Goal: Transaction & Acquisition: Download file/media

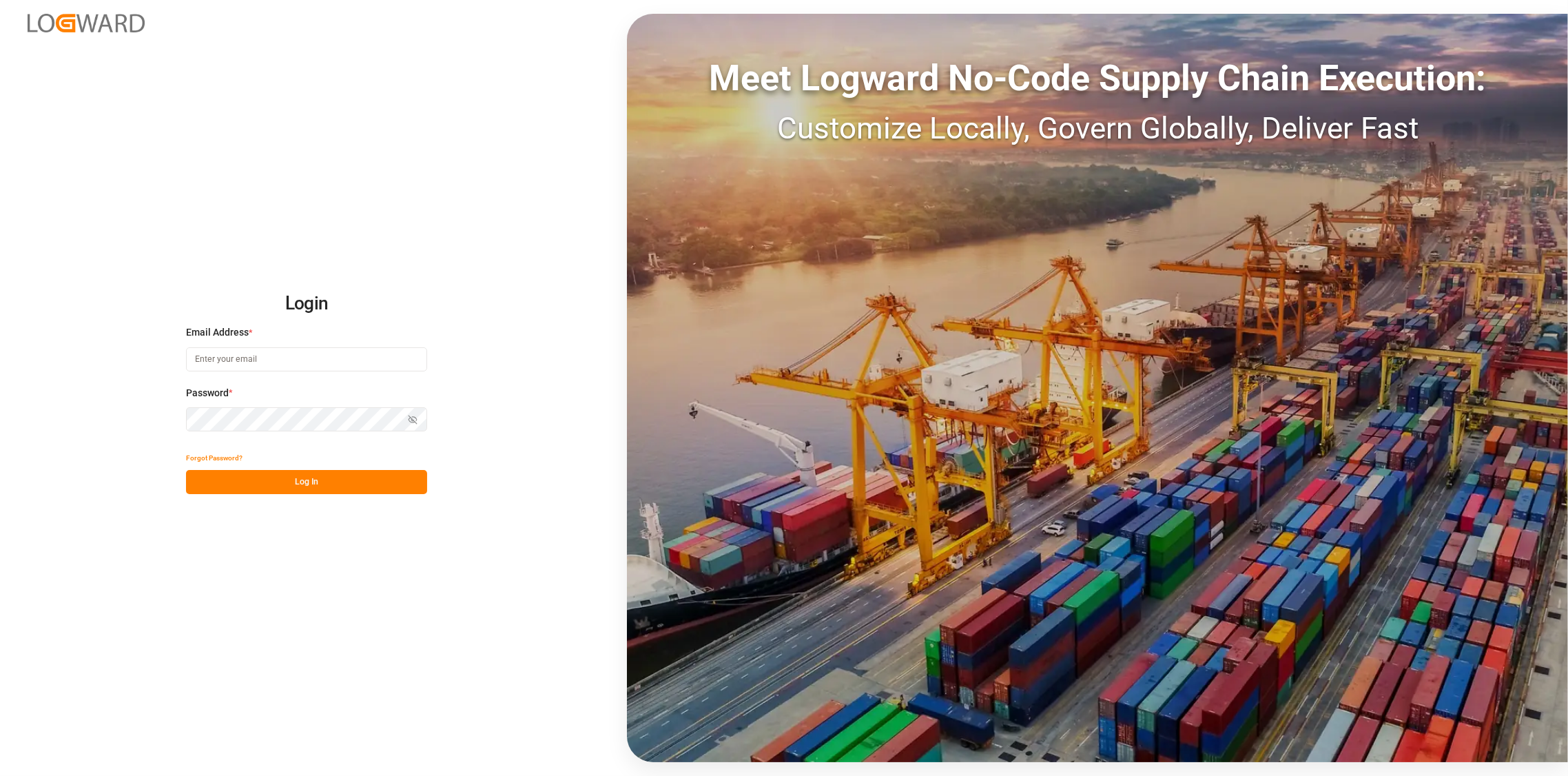
type input "[PERSON_NAME][EMAIL_ADDRESS][DOMAIN_NAME]"
click at [303, 479] on button "Log In" at bounding box center [306, 482] width 241 height 25
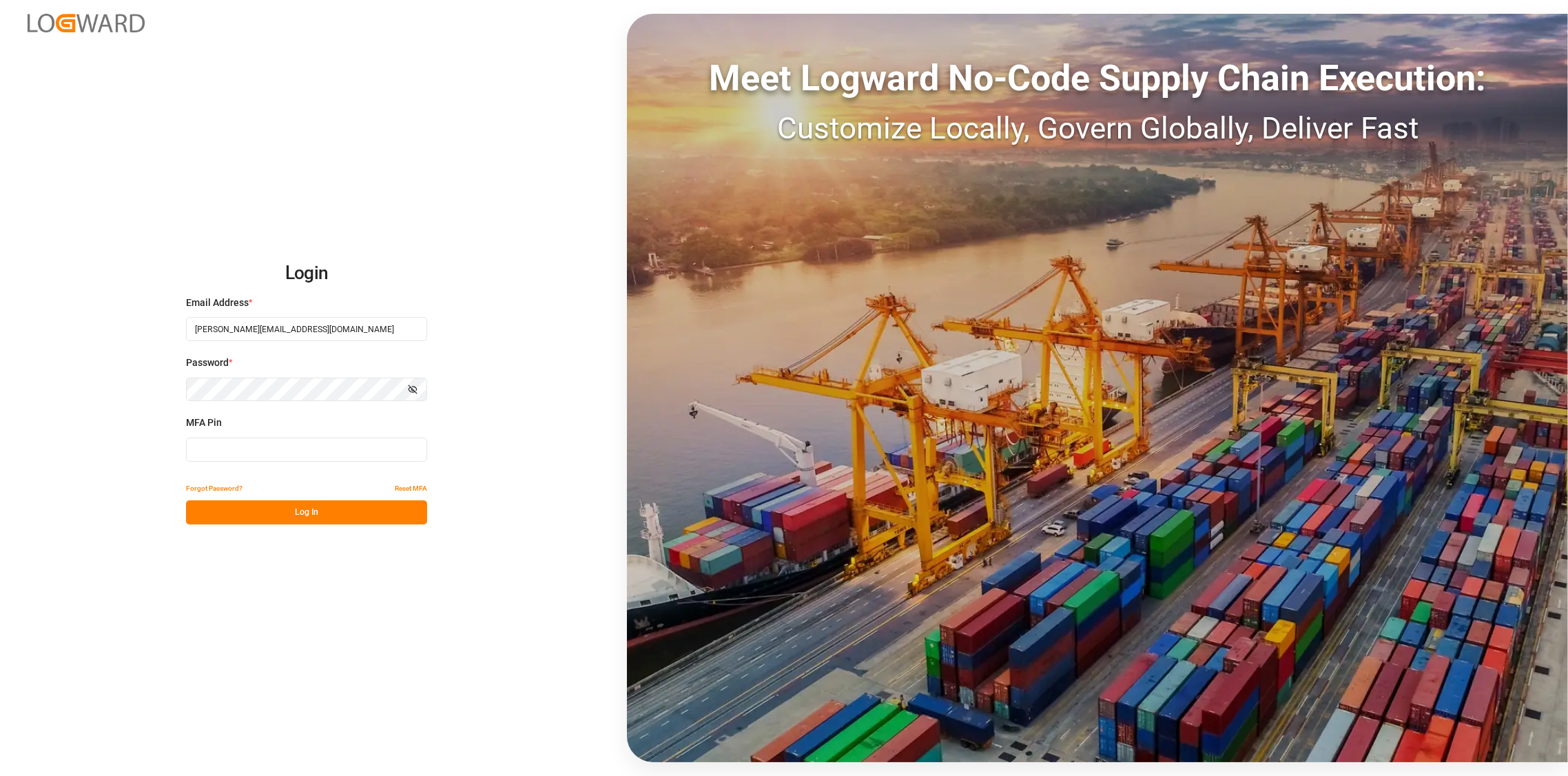
click at [292, 449] on input at bounding box center [306, 450] width 241 height 25
type input "266135"
click at [296, 513] on button "Log In" at bounding box center [306, 513] width 241 height 25
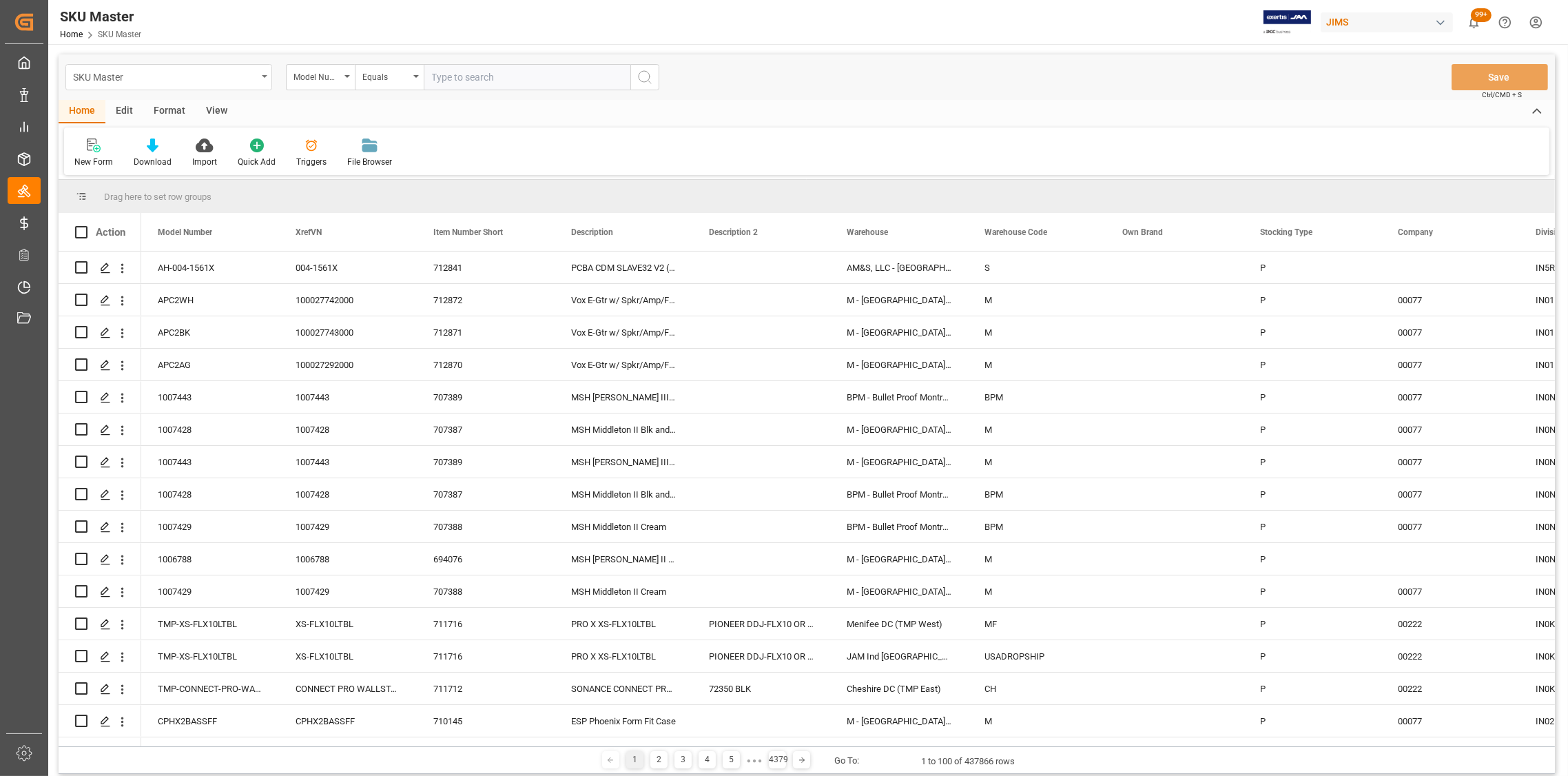
click at [262, 79] on div "SKU Master" at bounding box center [168, 77] width 206 height 26
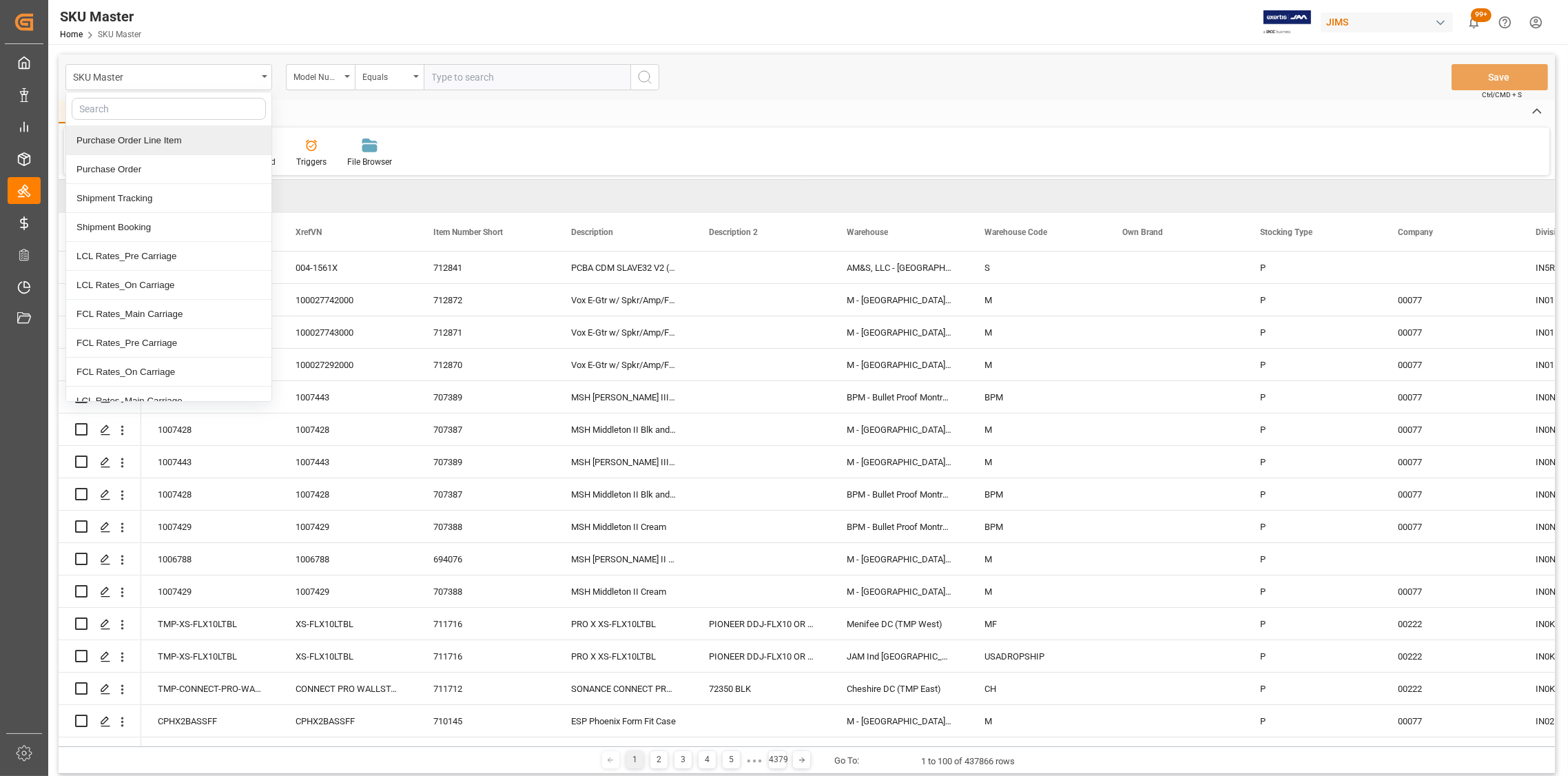
click at [168, 142] on div "Purchase Order Line Item" at bounding box center [169, 140] width 206 height 29
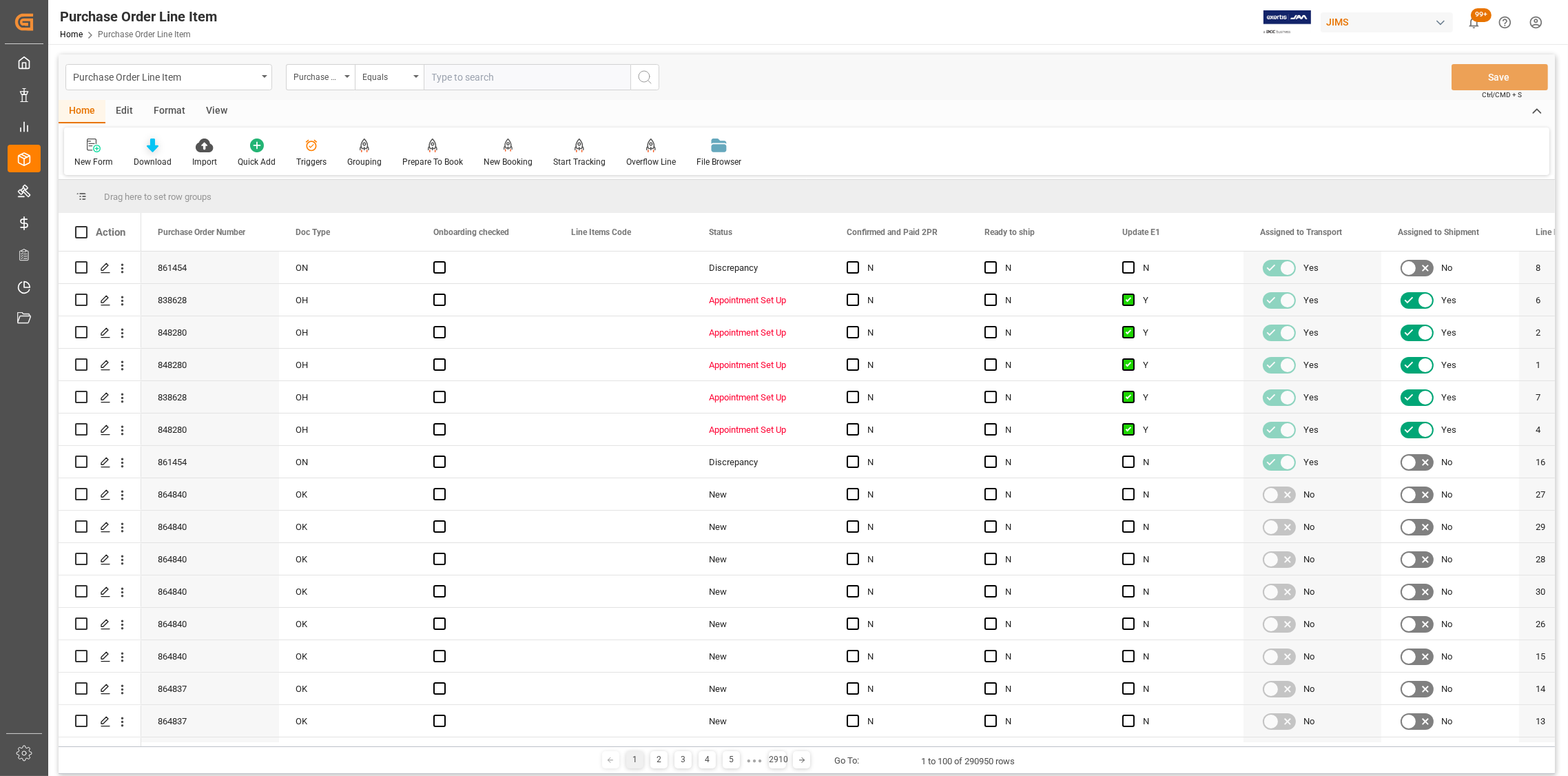
click at [152, 151] on icon at bounding box center [153, 145] width 11 height 14
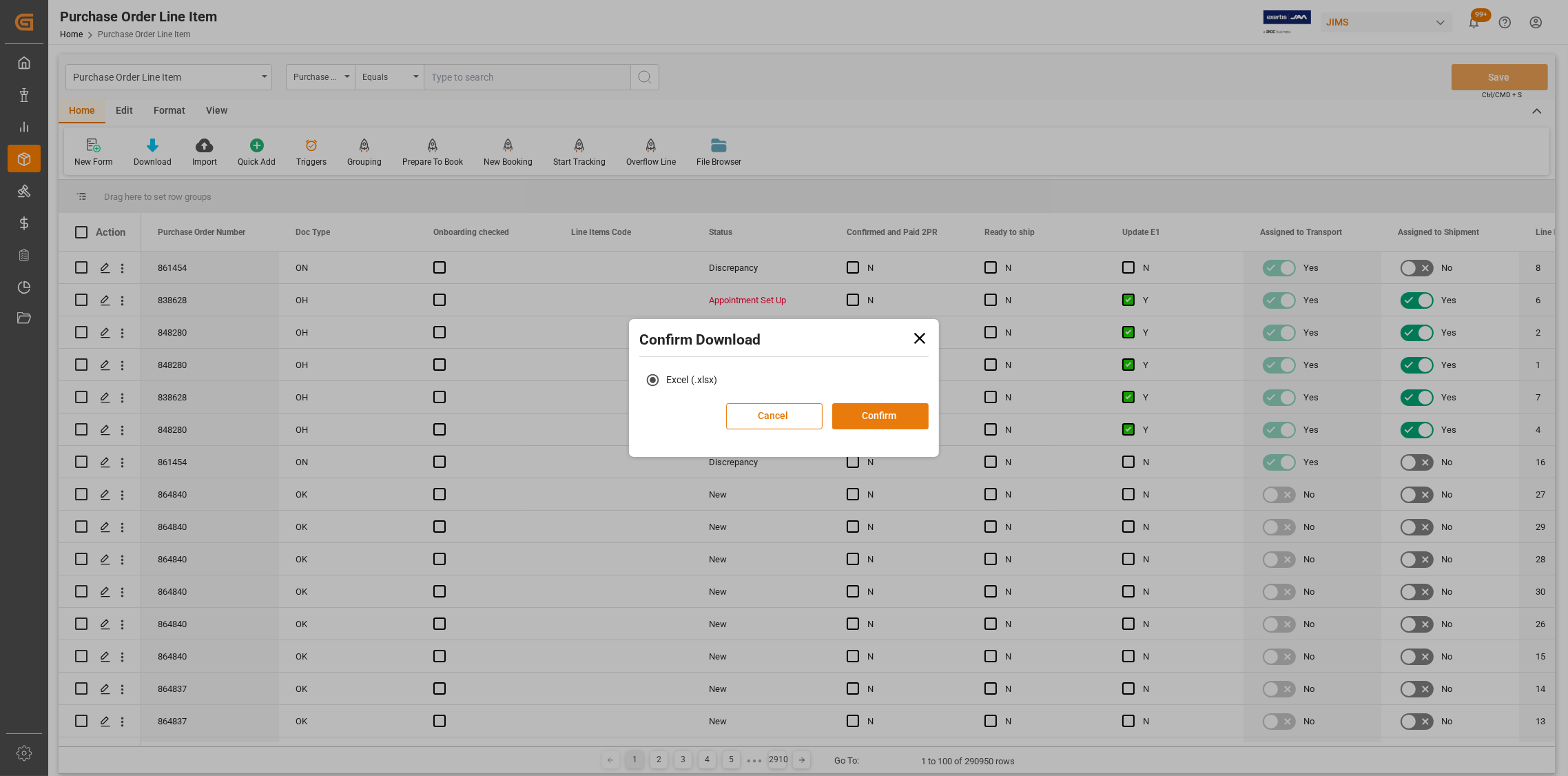
click at [902, 418] on button "Confirm" at bounding box center [881, 416] width 96 height 26
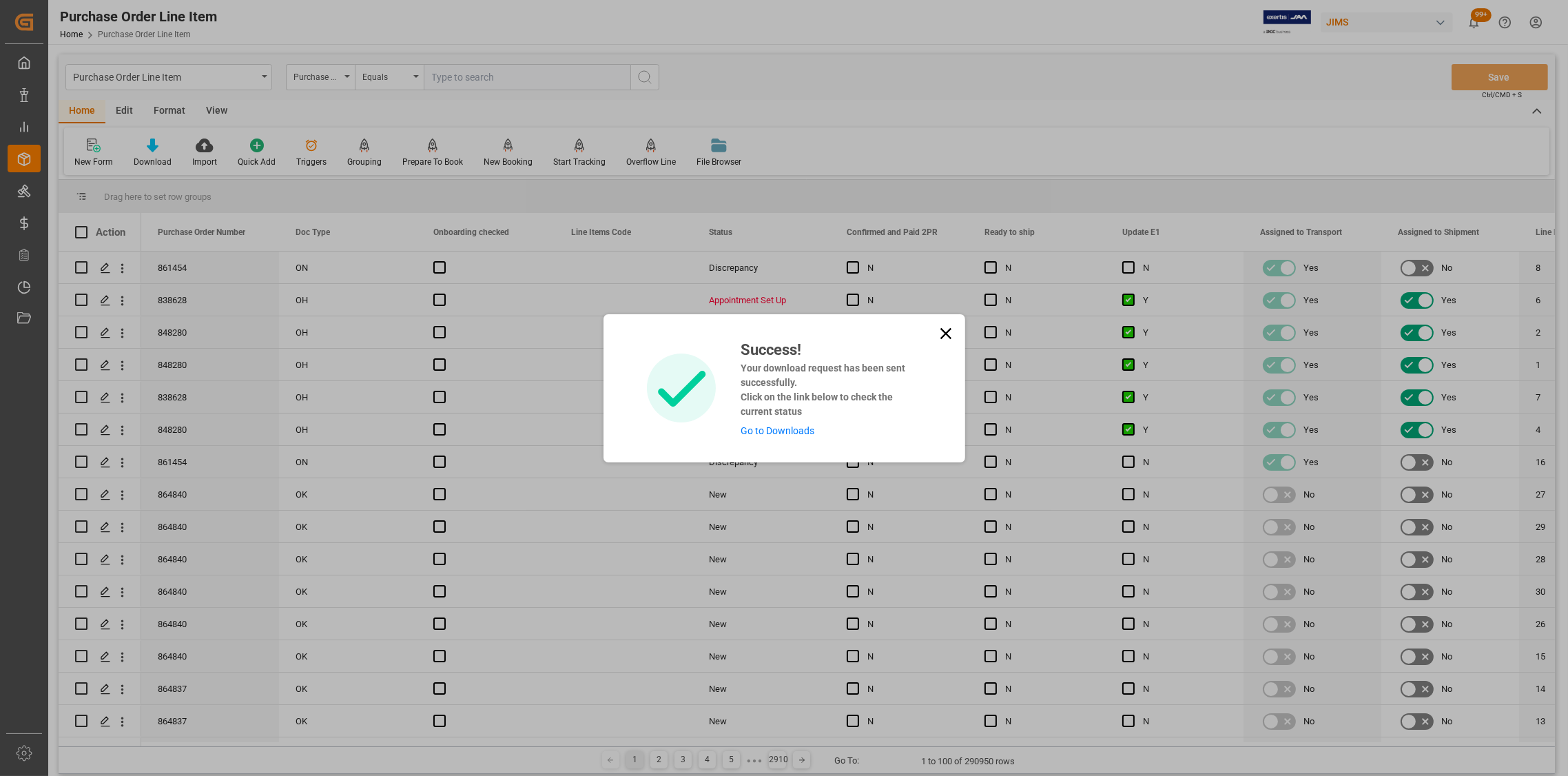
click at [940, 333] on icon at bounding box center [946, 333] width 19 height 19
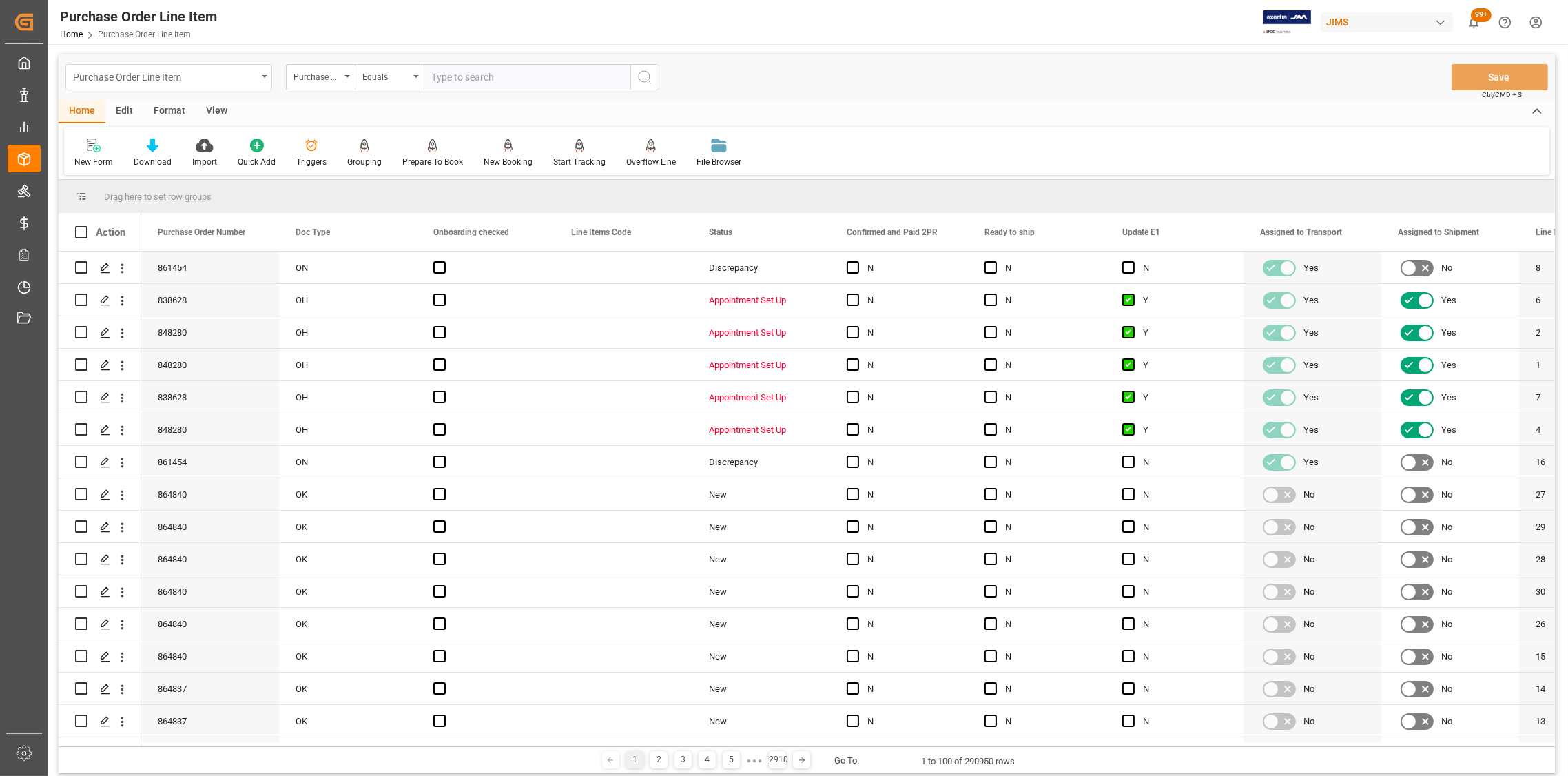
click at [261, 73] on div "Purchase Order Line Item" at bounding box center [168, 77] width 206 height 26
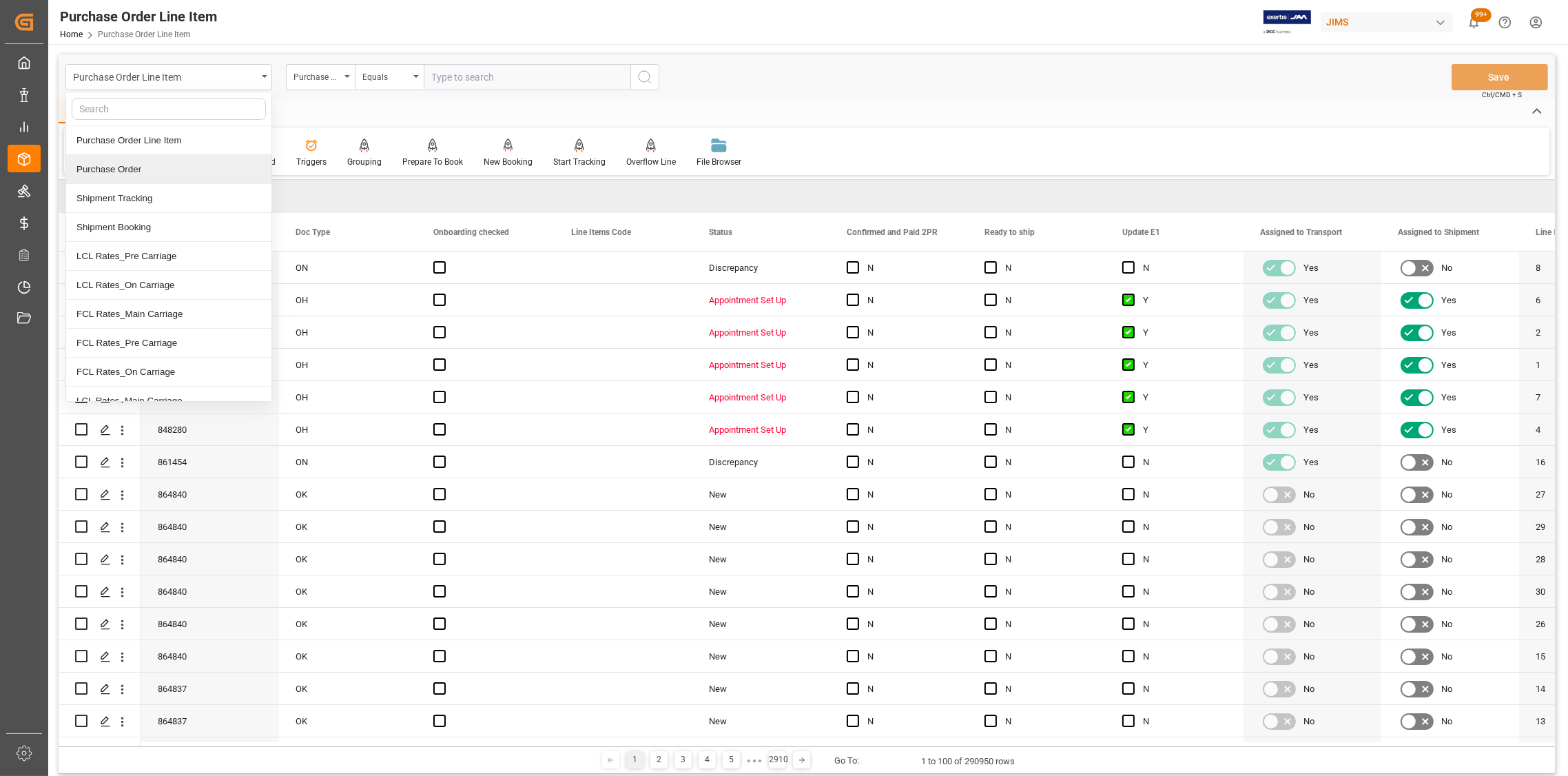
click at [124, 165] on div "Purchase Order" at bounding box center [169, 169] width 206 height 29
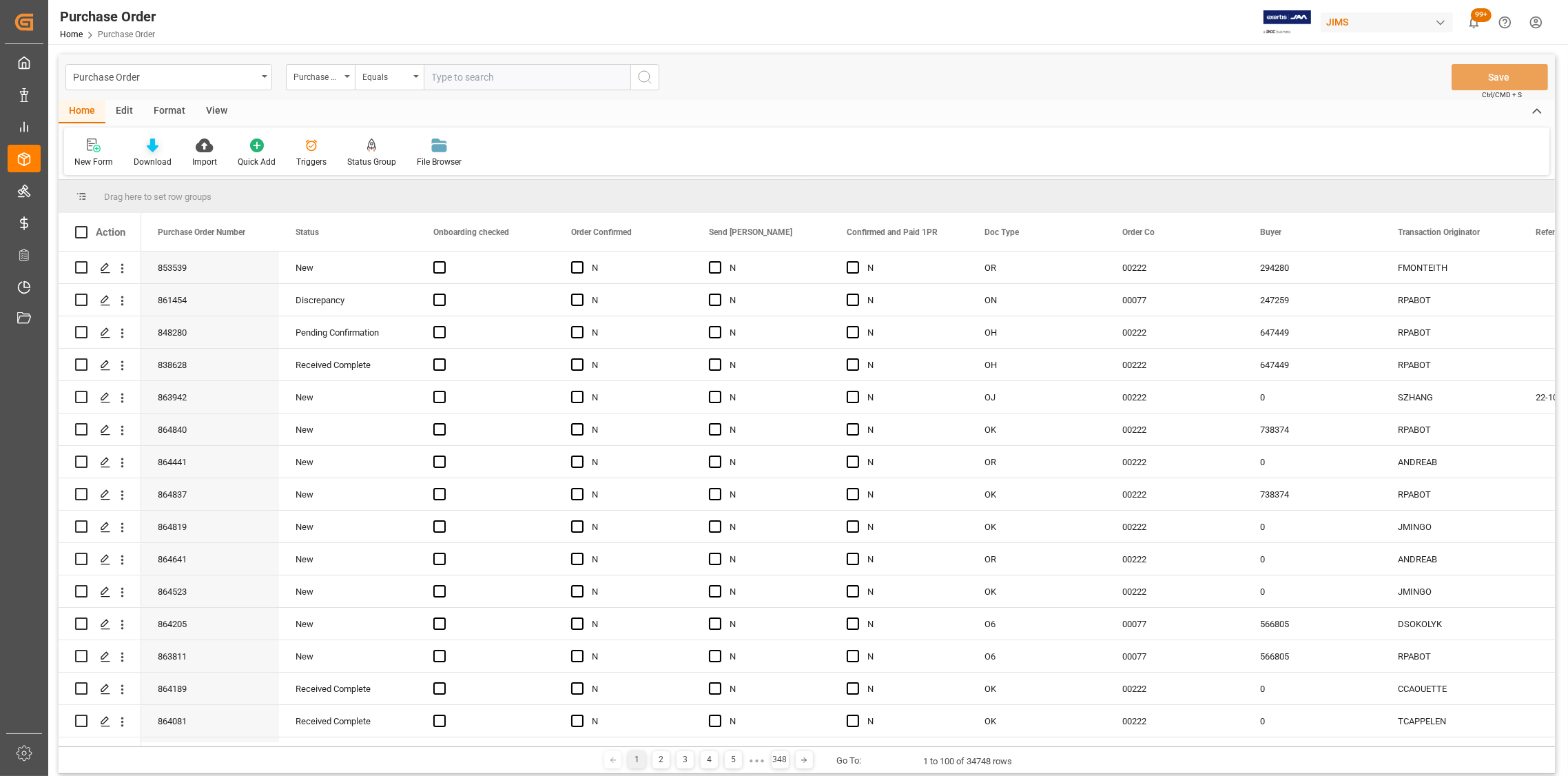
click at [152, 151] on icon at bounding box center [153, 145] width 11 height 14
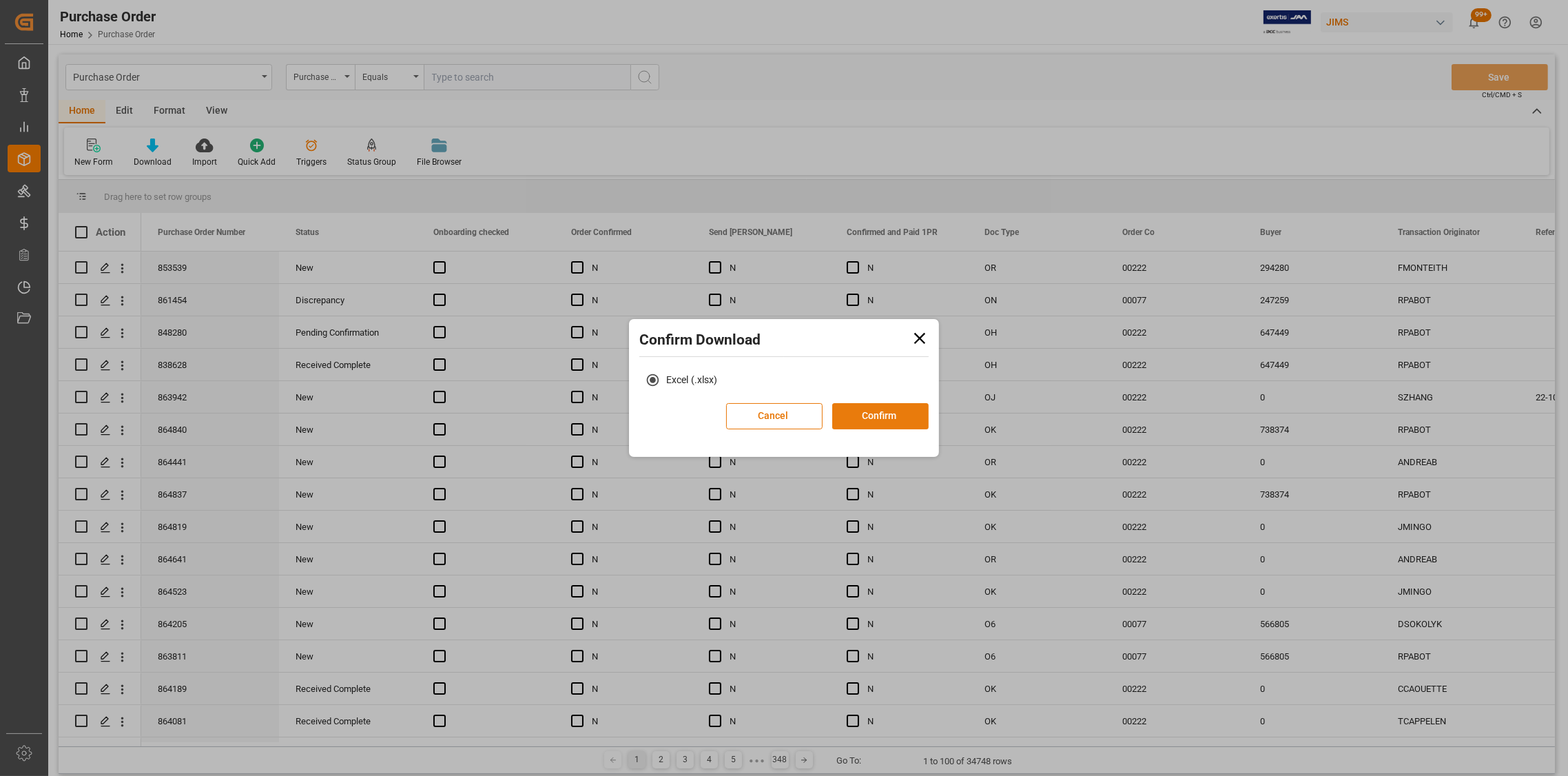
click at [887, 416] on button "Confirm" at bounding box center [881, 416] width 96 height 26
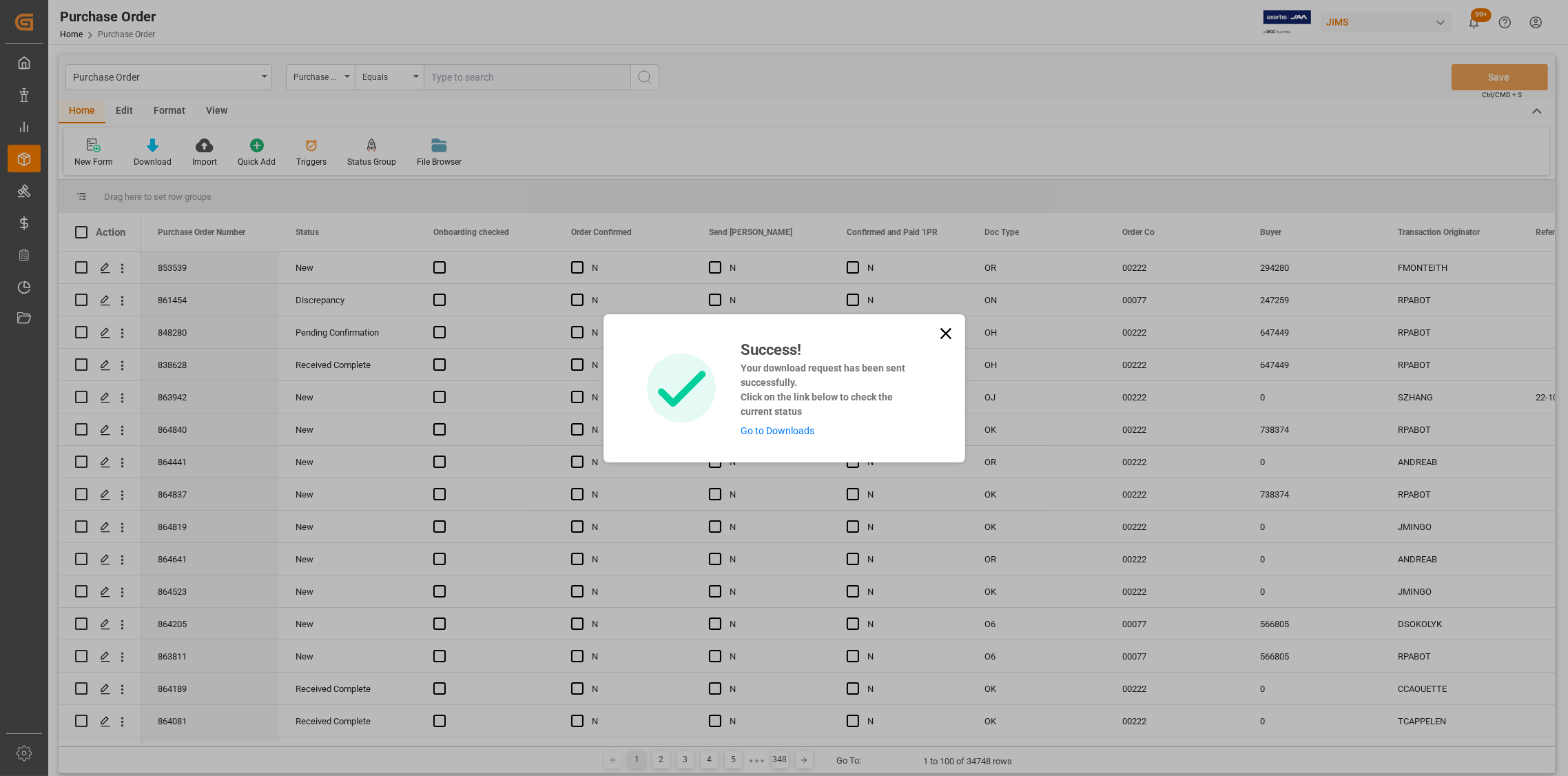
click at [943, 333] on icon at bounding box center [946, 333] width 19 height 19
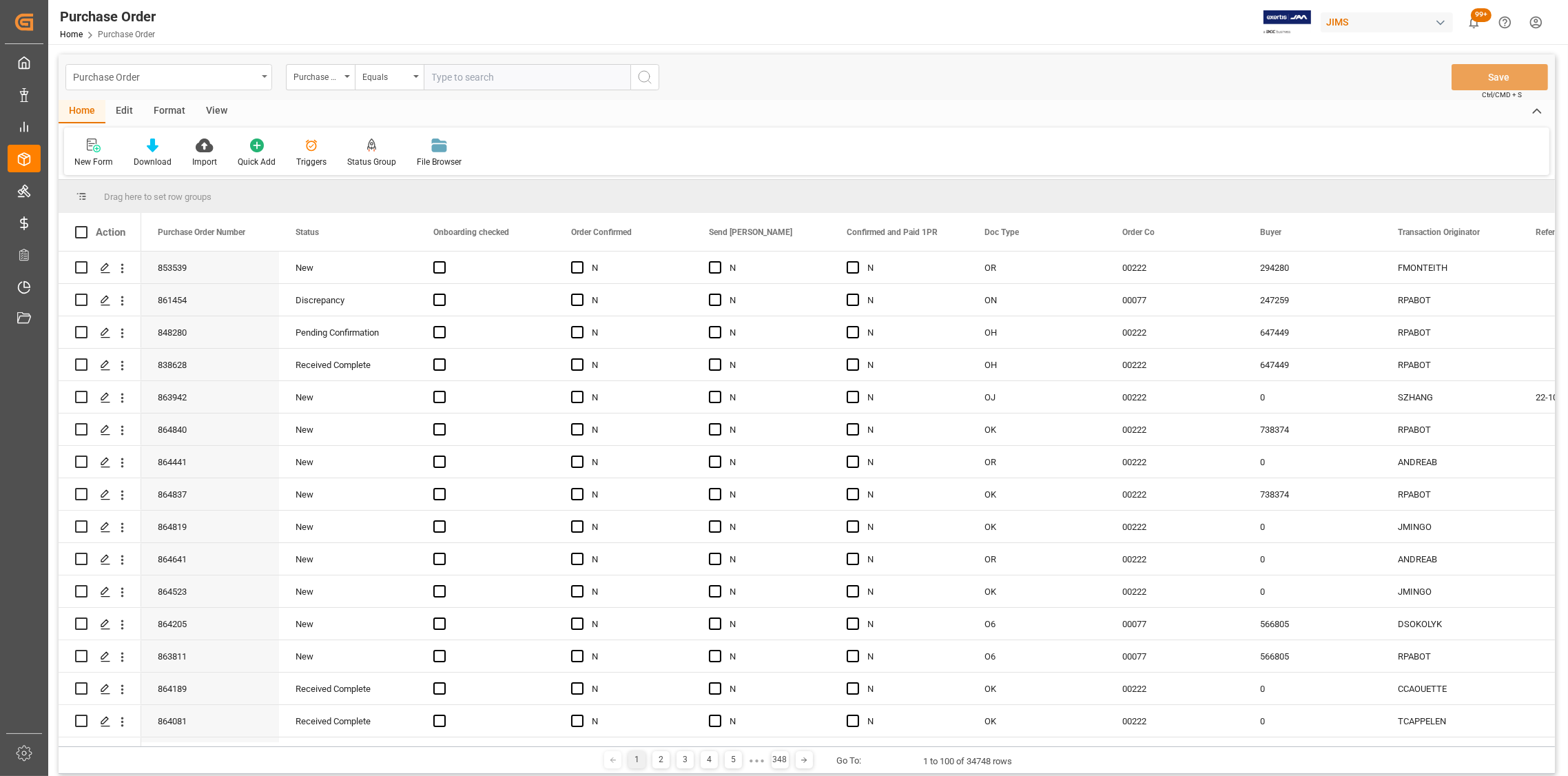
click at [259, 74] on div "Purchase Order" at bounding box center [168, 77] width 206 height 26
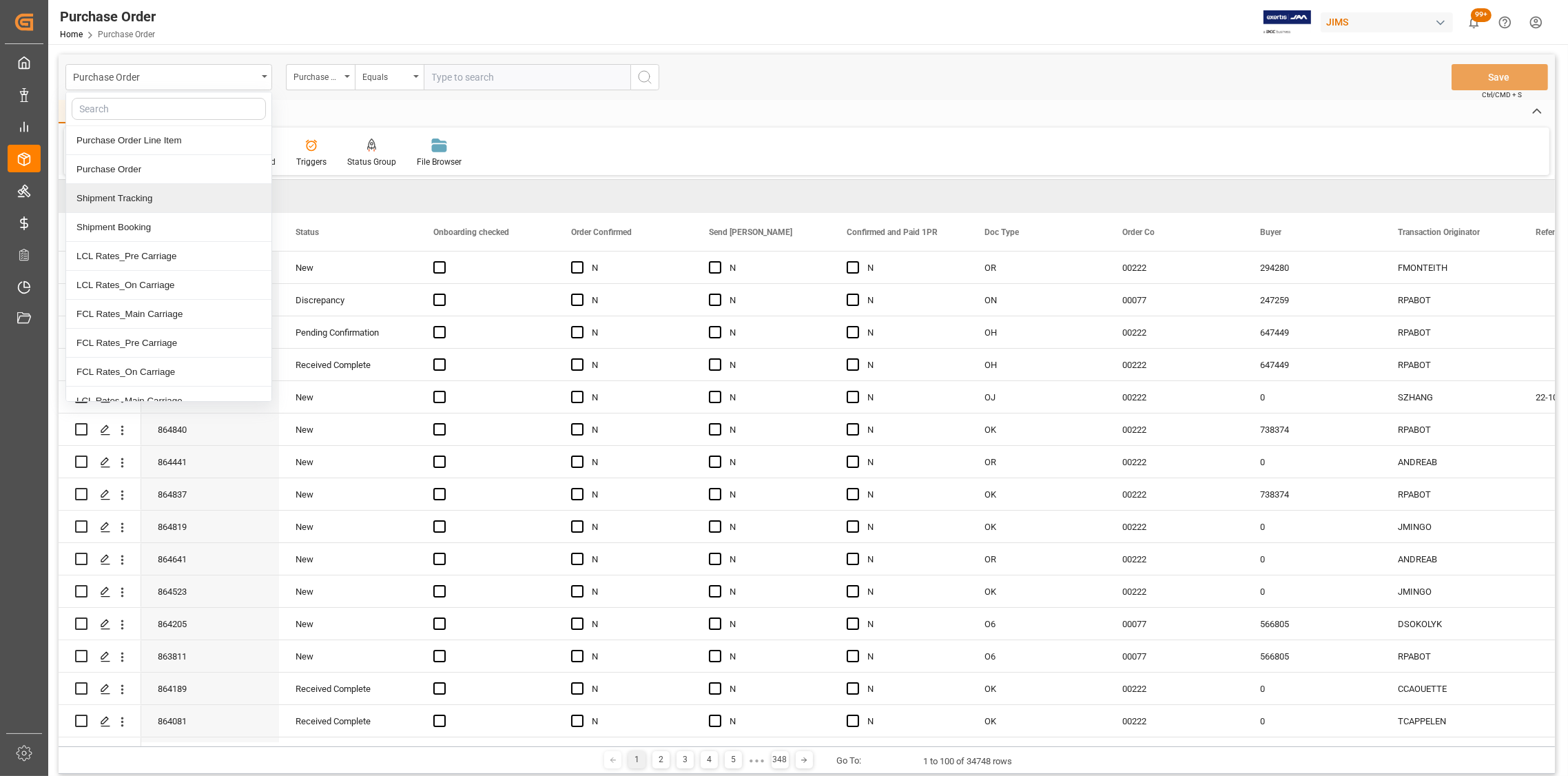
click at [123, 202] on div "Shipment Tracking" at bounding box center [169, 198] width 206 height 29
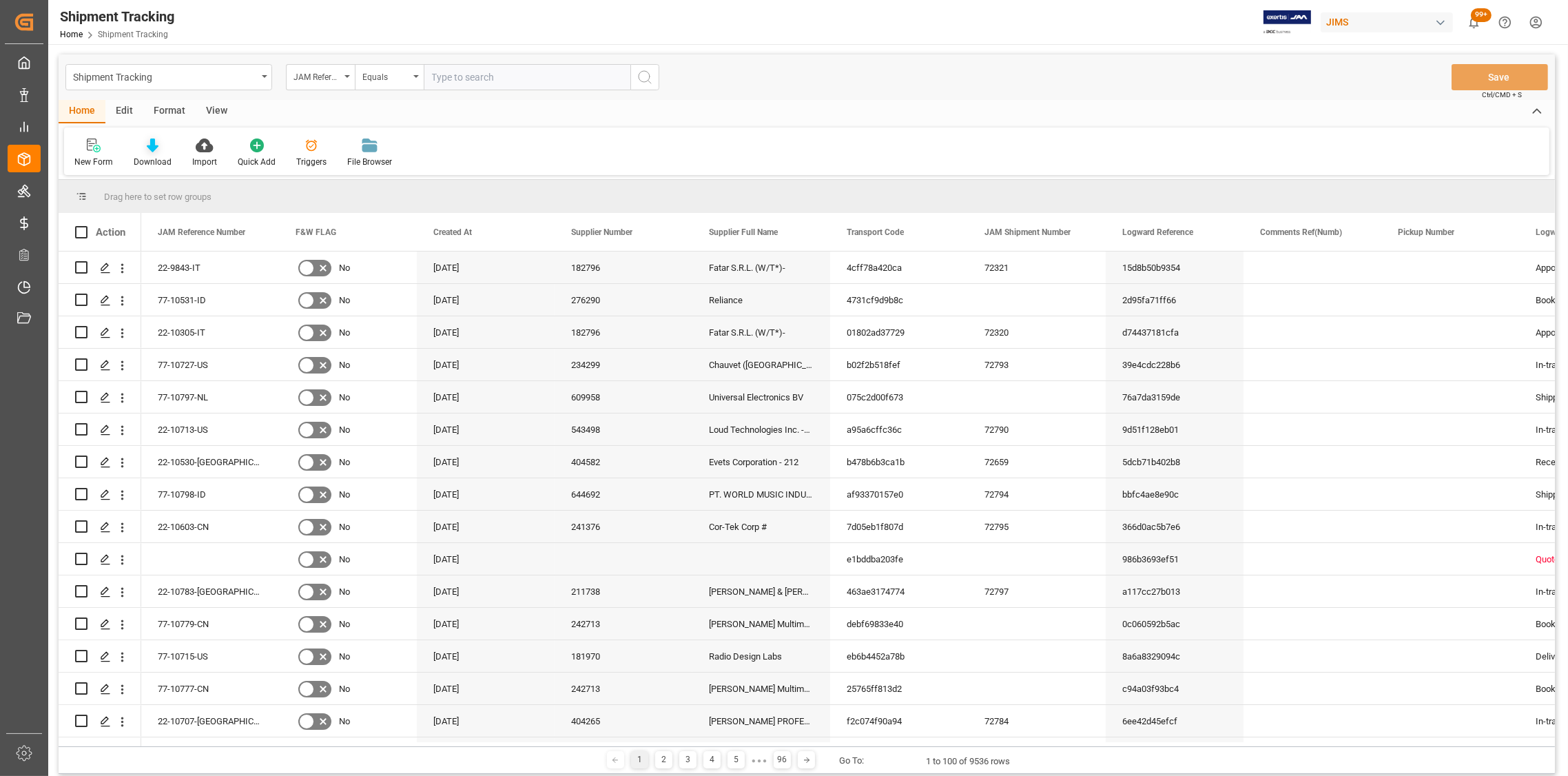
click at [150, 147] on icon at bounding box center [153, 145] width 11 height 14
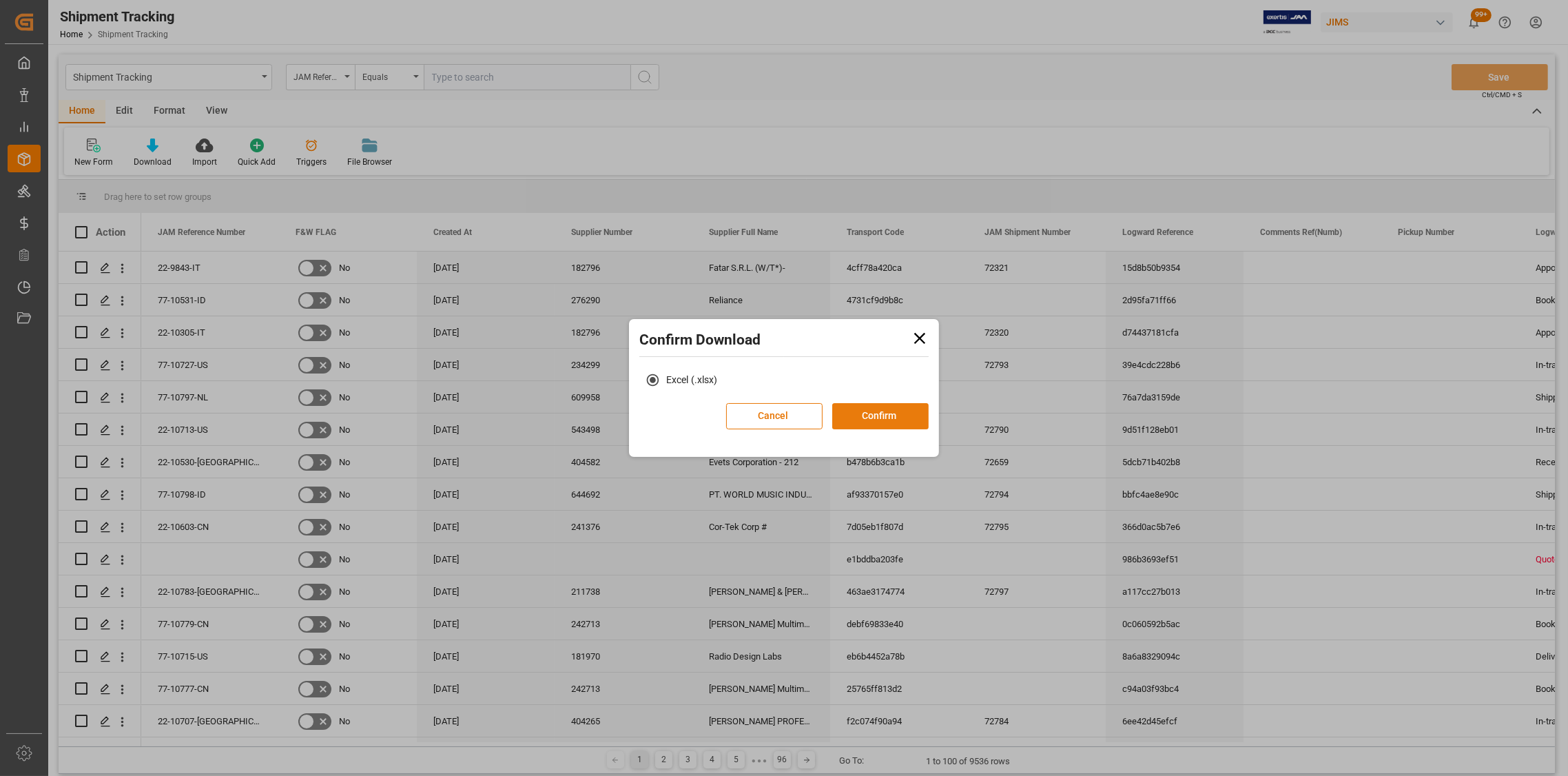
click at [875, 411] on button "Confirm" at bounding box center [881, 416] width 96 height 26
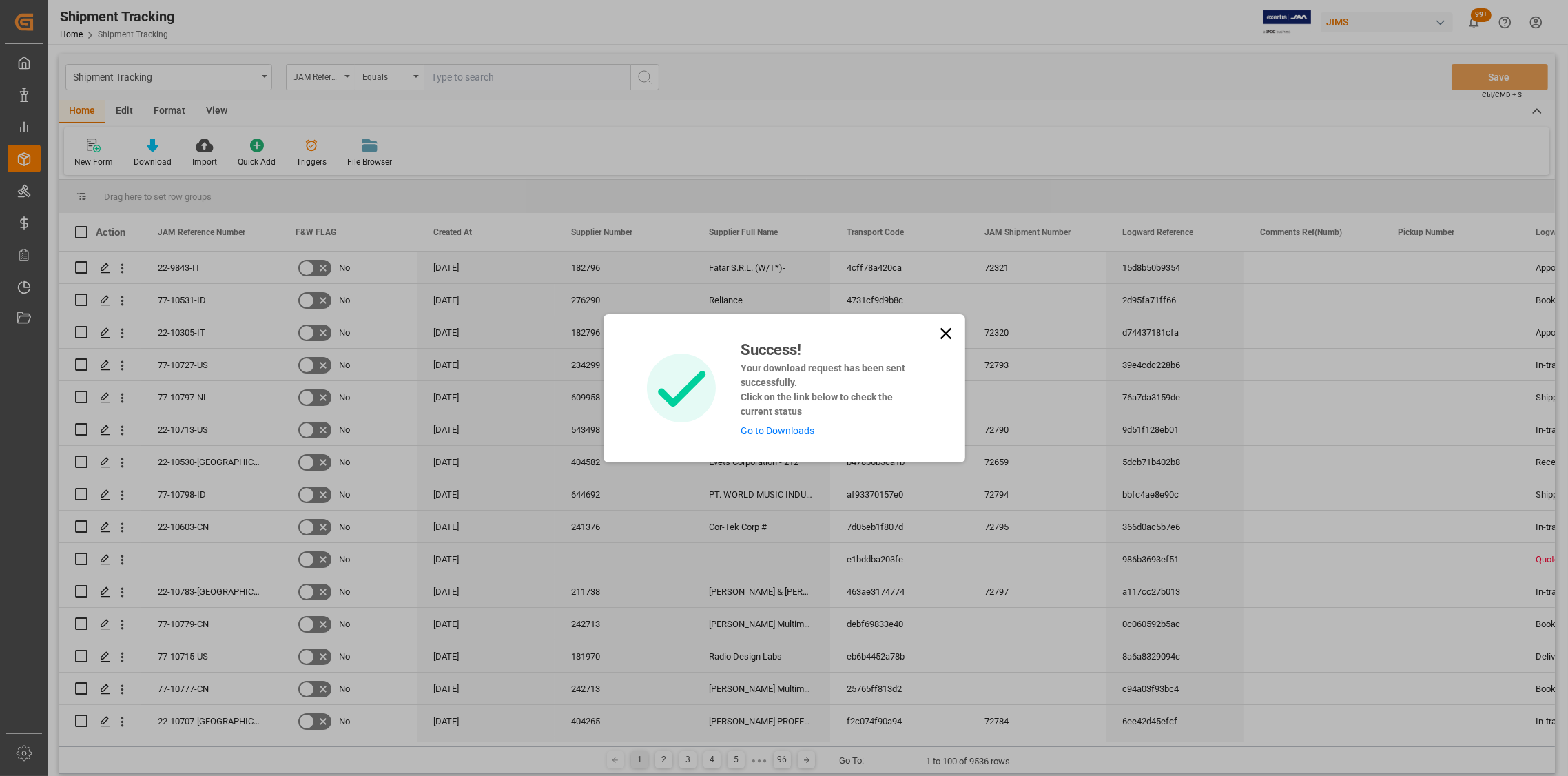
click at [940, 333] on icon at bounding box center [946, 333] width 19 height 19
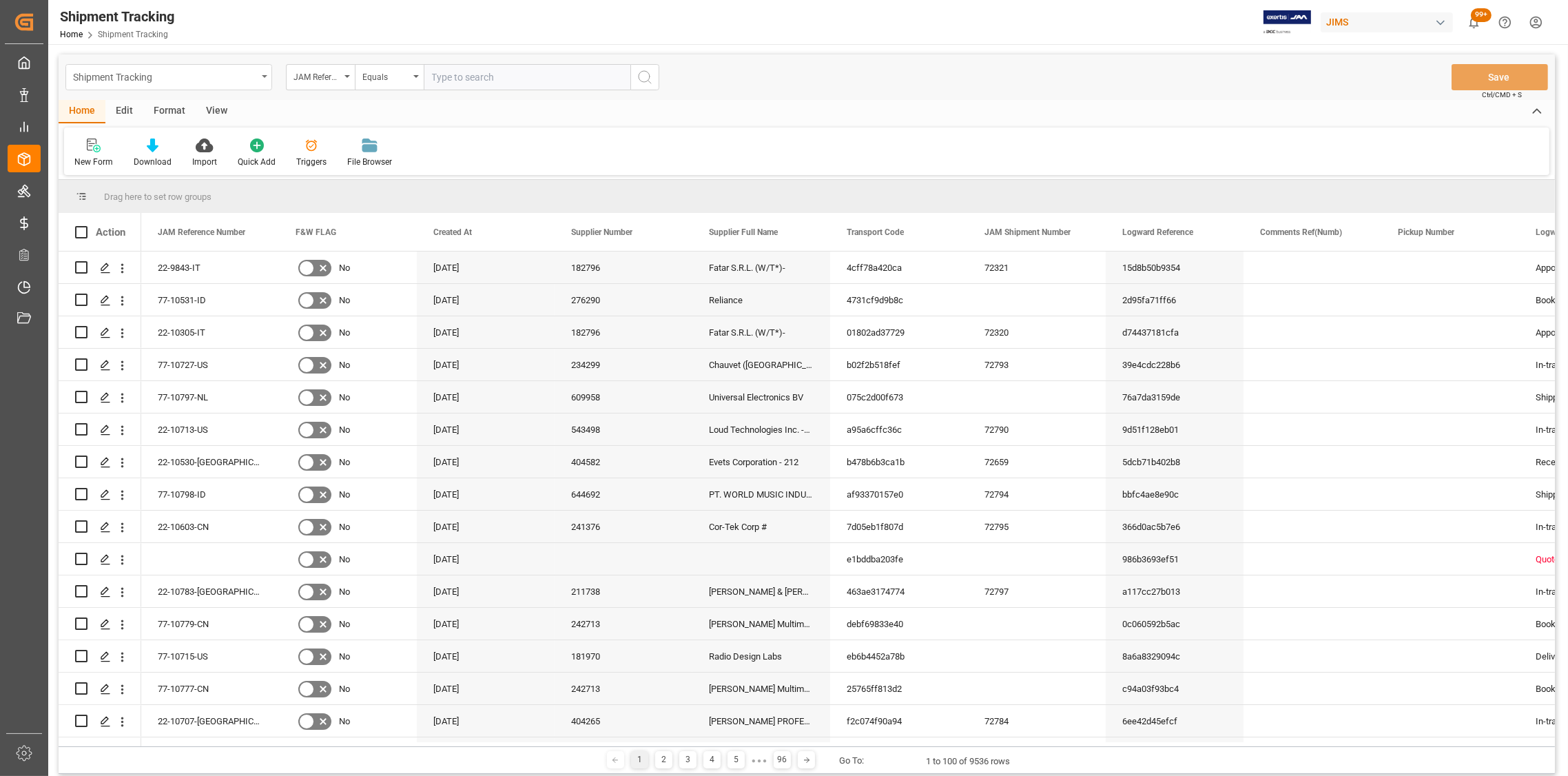
click at [259, 75] on div "Shipment Tracking" at bounding box center [168, 77] width 206 height 26
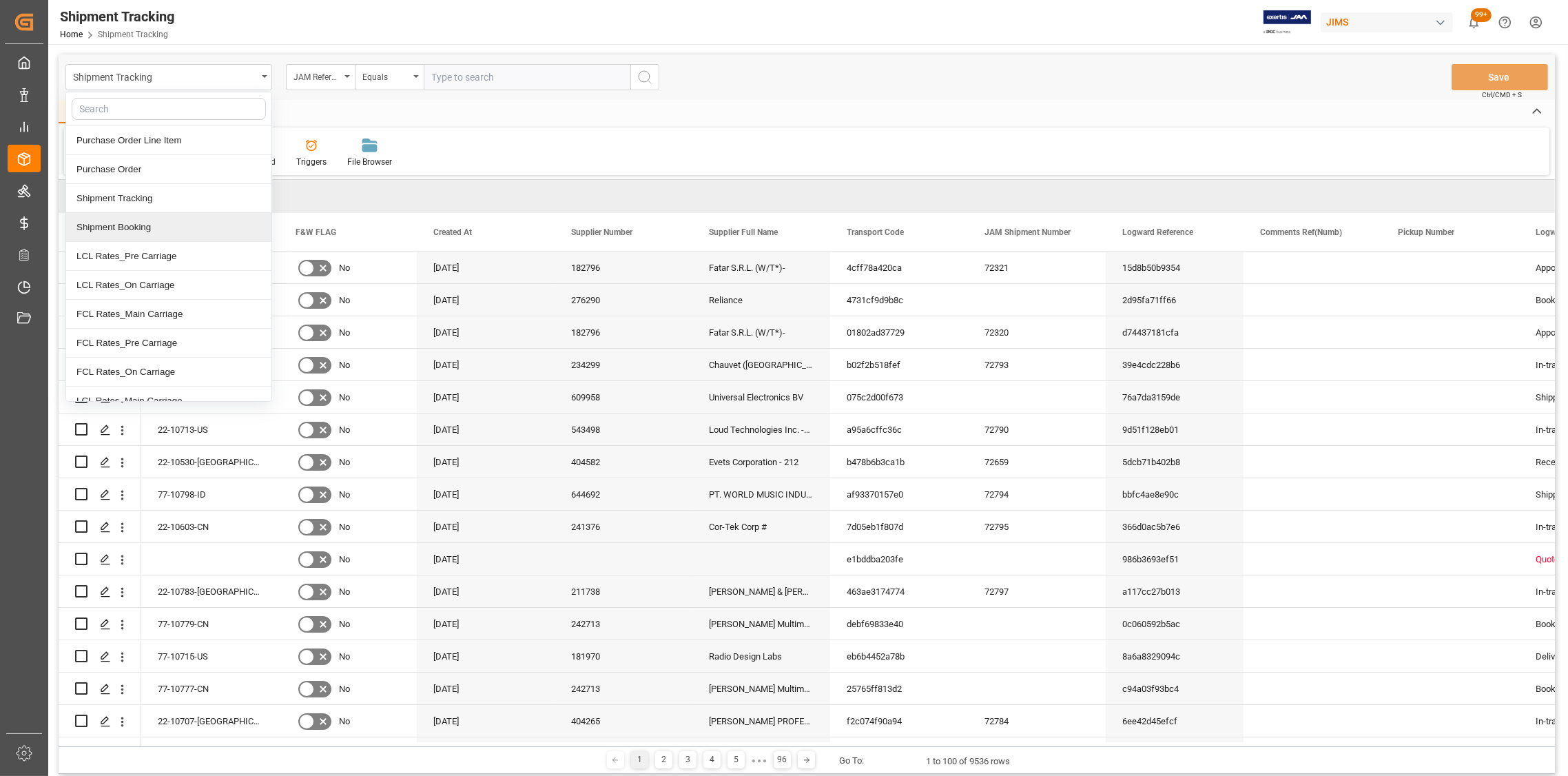
click at [123, 224] on div "Shipment Booking" at bounding box center [169, 227] width 206 height 29
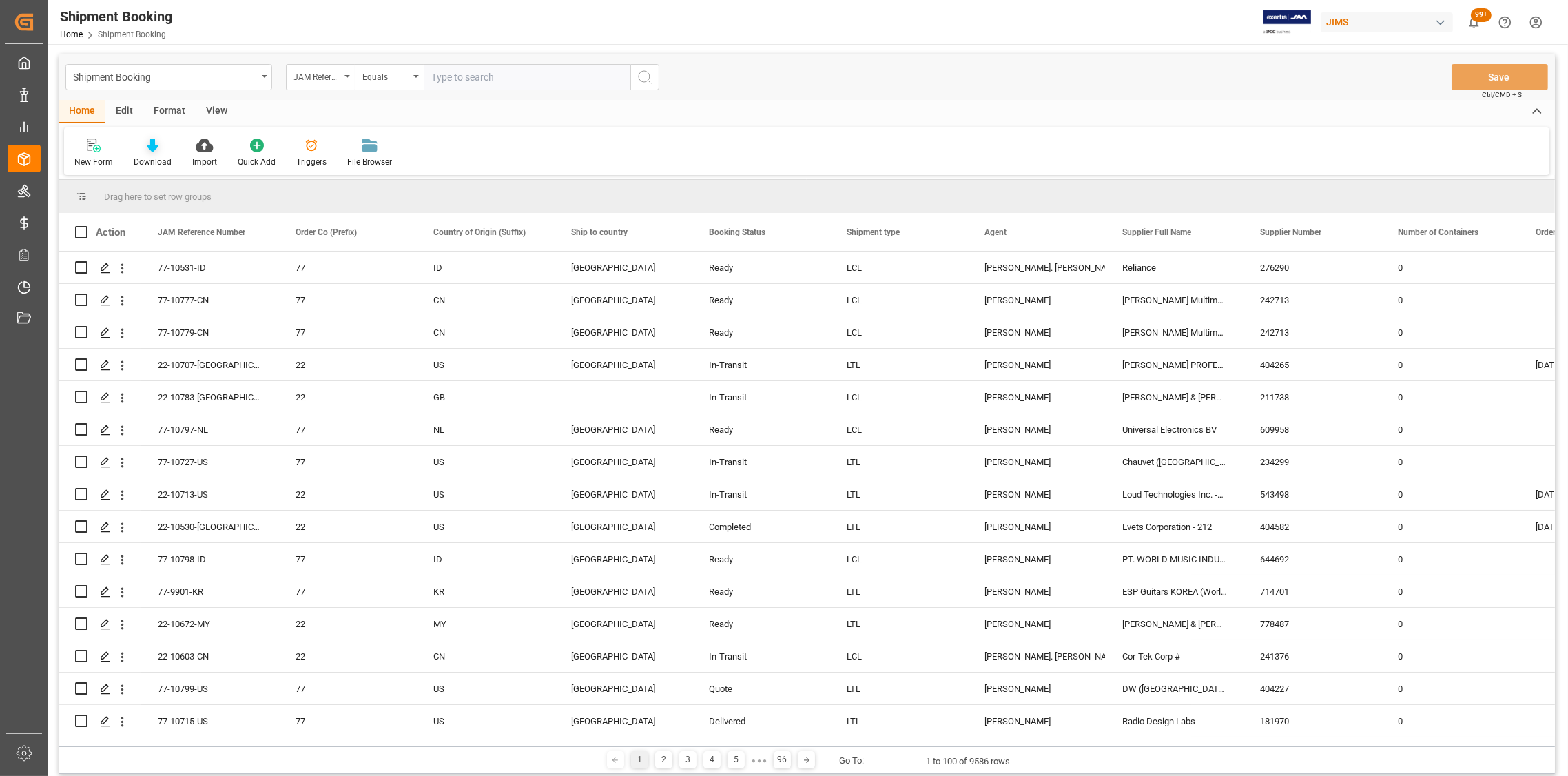
click at [151, 151] on icon at bounding box center [153, 145] width 11 height 14
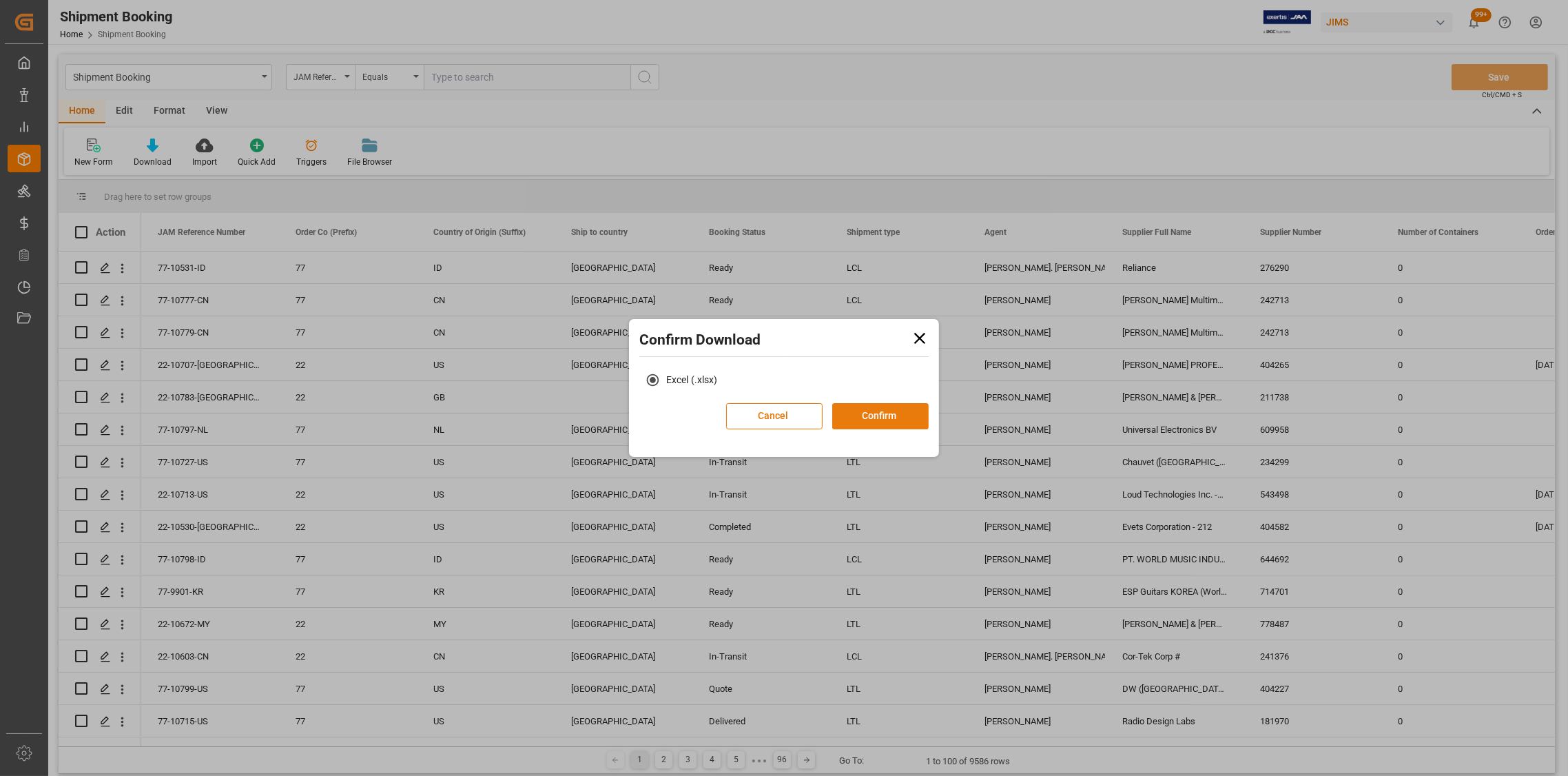
click at [868, 413] on button "Confirm" at bounding box center [881, 416] width 96 height 26
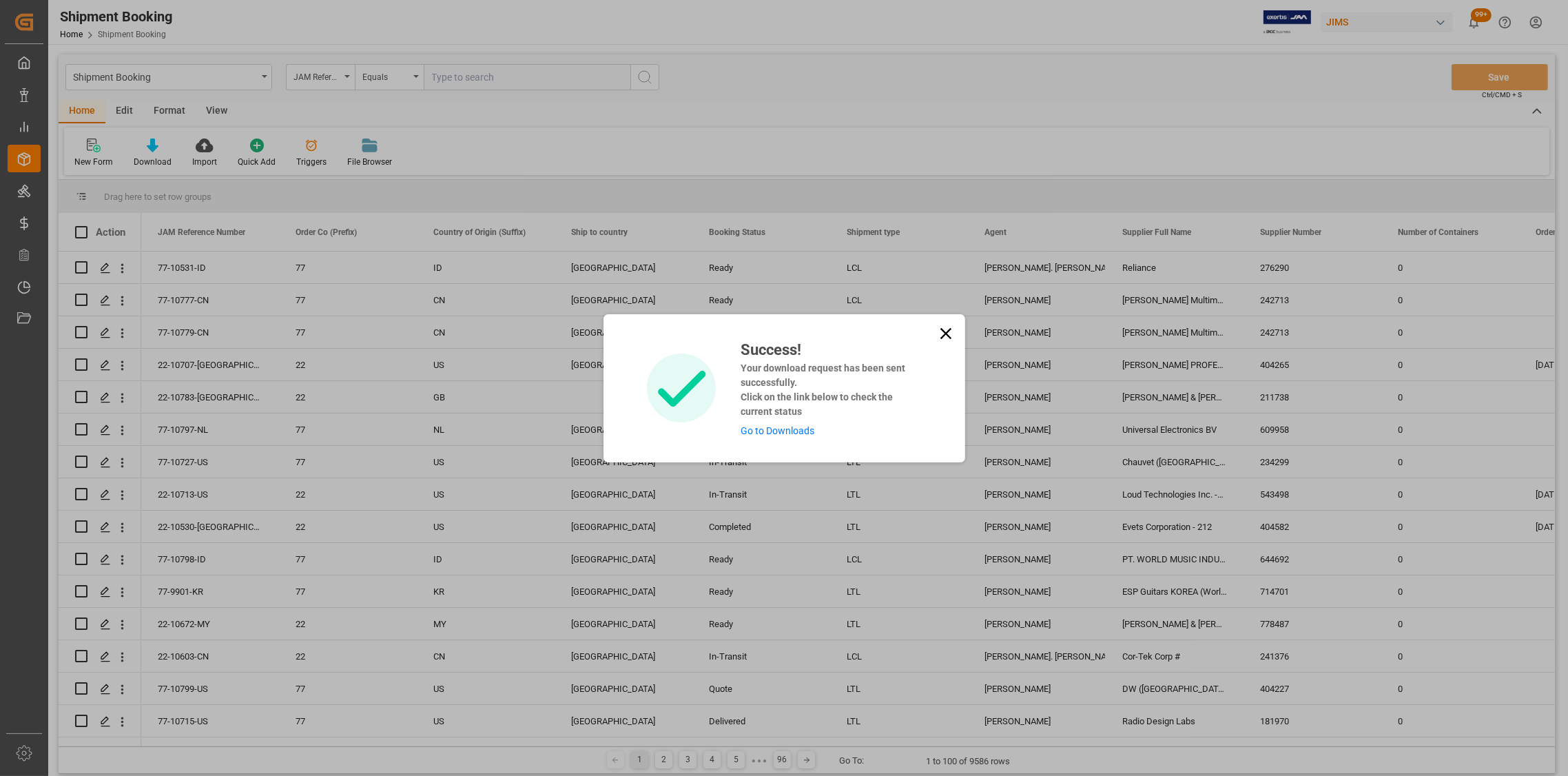
click at [792, 429] on link "Go to Downloads" at bounding box center [778, 431] width 74 height 11
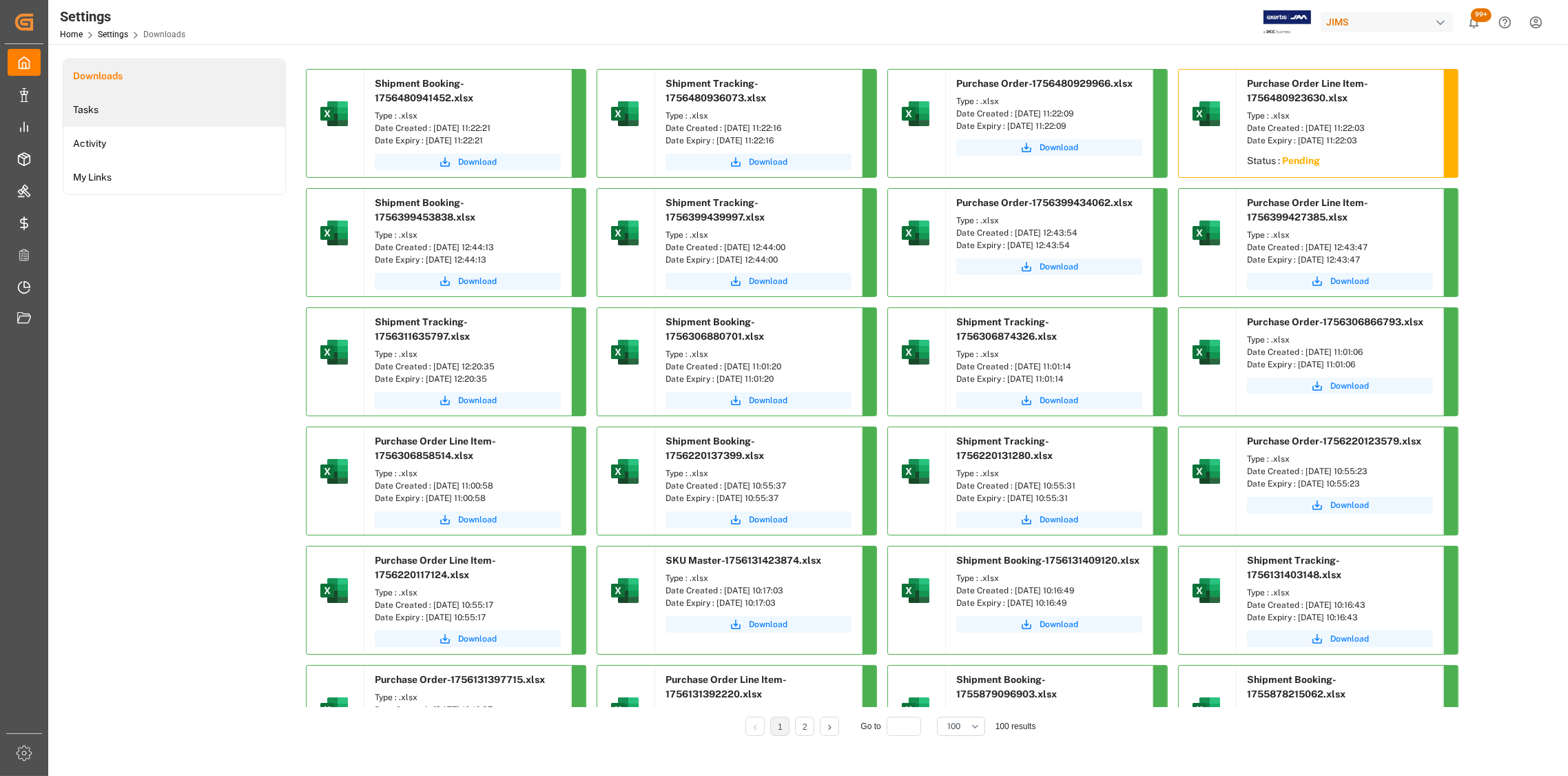
click at [101, 105] on li "Tasks" at bounding box center [173, 110] width 222 height 34
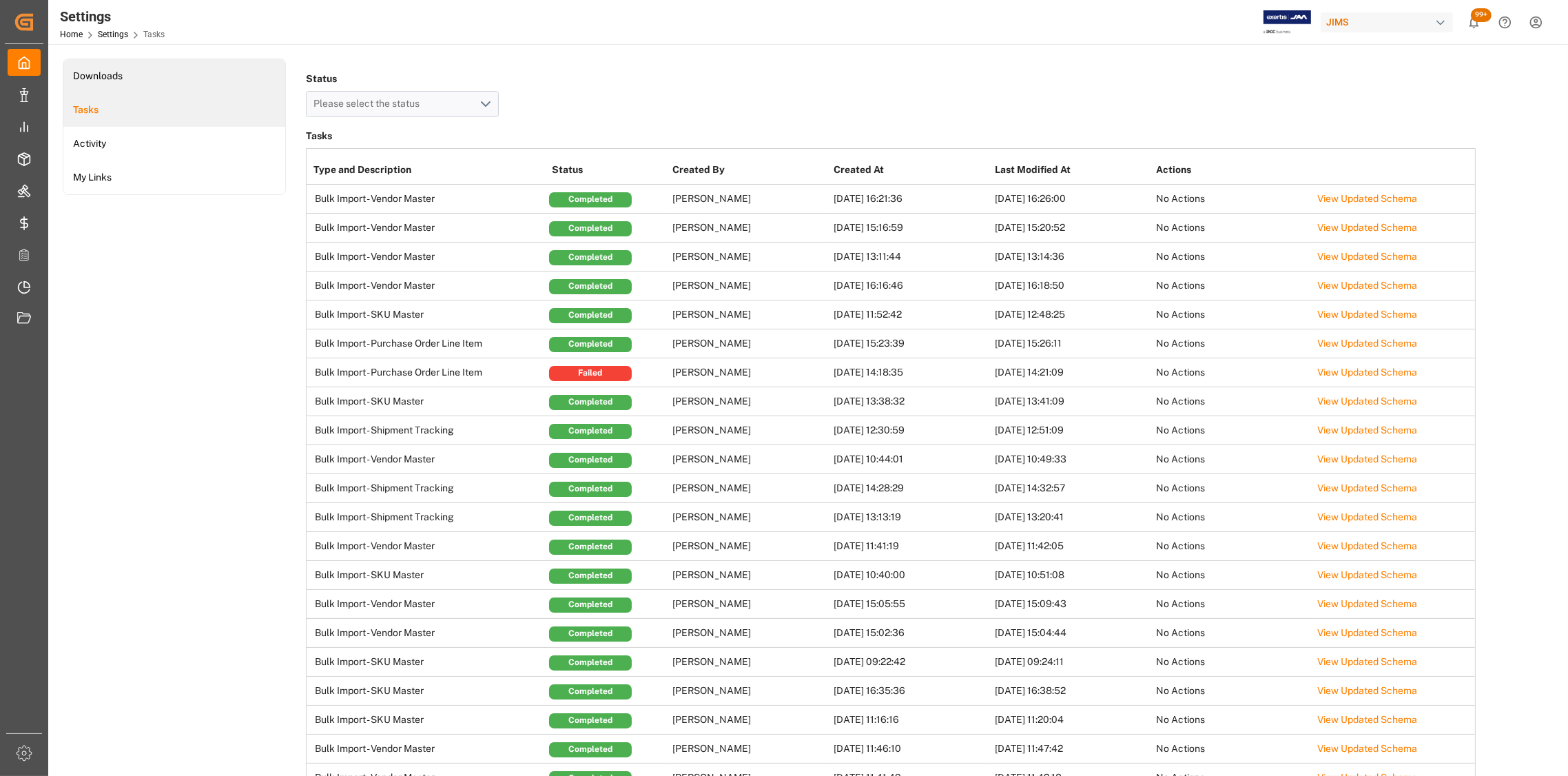
click at [108, 72] on li "Downloads" at bounding box center [173, 76] width 222 height 34
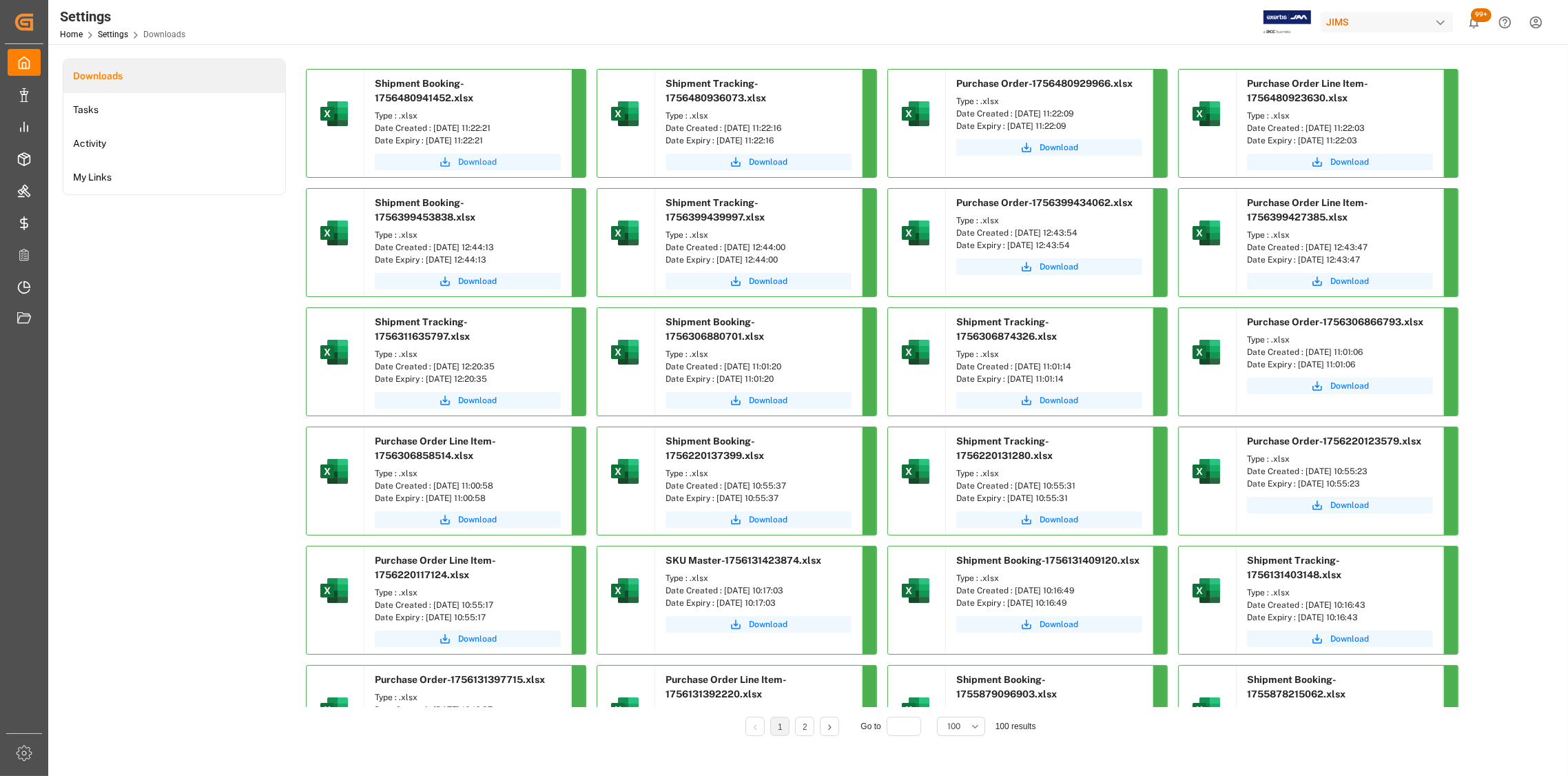
click at [477, 159] on span "Download" at bounding box center [477, 161] width 39 height 12
click at [771, 160] on span "Download" at bounding box center [767, 161] width 39 height 12
click at [1062, 149] on span "Download" at bounding box center [1059, 147] width 39 height 12
click at [1347, 162] on span "Download" at bounding box center [1349, 161] width 39 height 12
drag, startPoint x: 520, startPoint y: 126, endPoint x: 431, endPoint y: 127, distance: 89.0
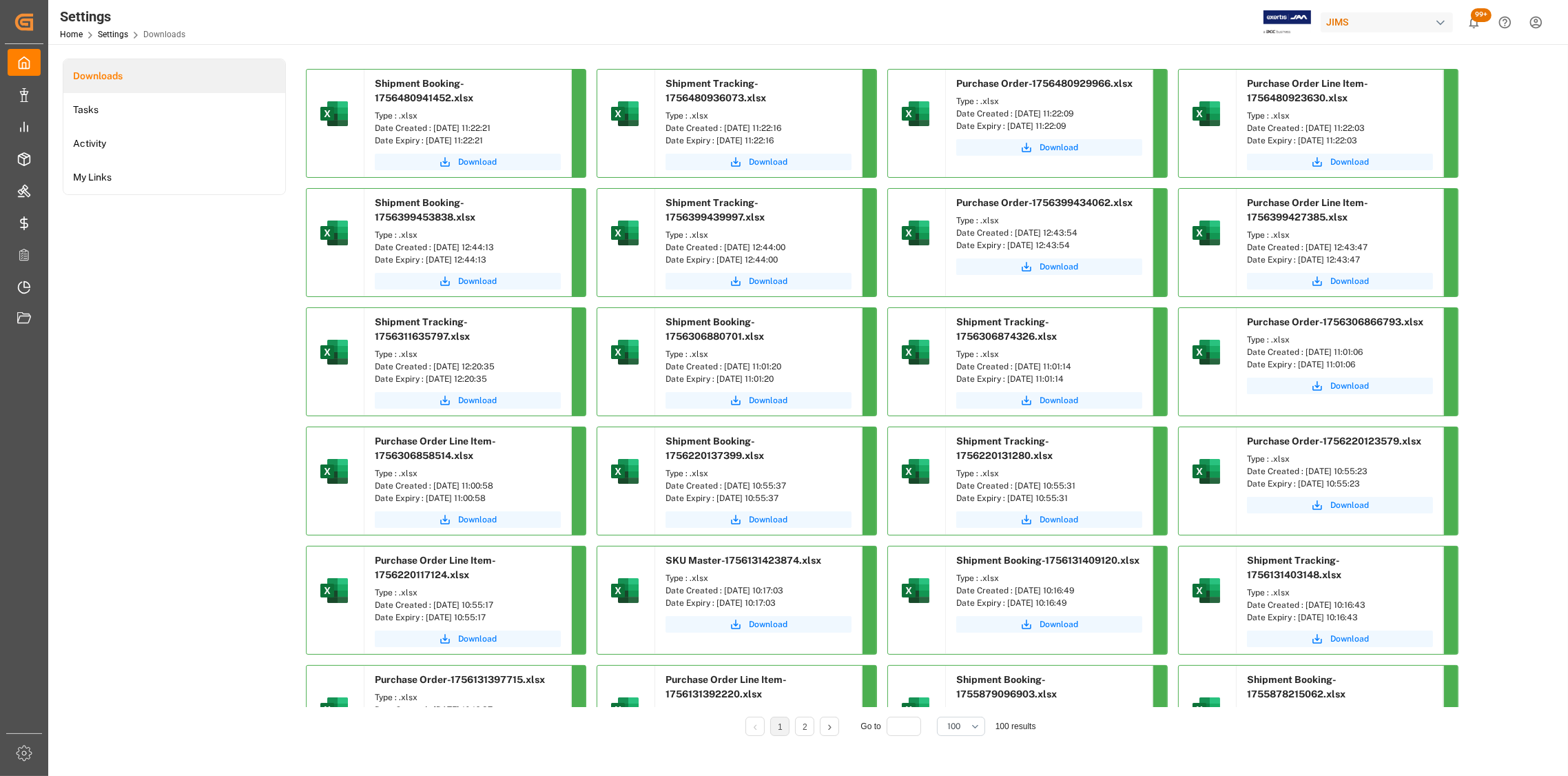
click at [431, 127] on div "Date Created : [DATE] 11:22:21" at bounding box center [468, 127] width 186 height 12
copy div "[DATE] 11:22:21"
drag, startPoint x: 802, startPoint y: 127, endPoint x: 722, endPoint y: 127, distance: 80.0
click at [722, 127] on div "Date Created : [DATE] 11:22:16" at bounding box center [758, 127] width 186 height 12
copy div "[DATE] 11:22:16"
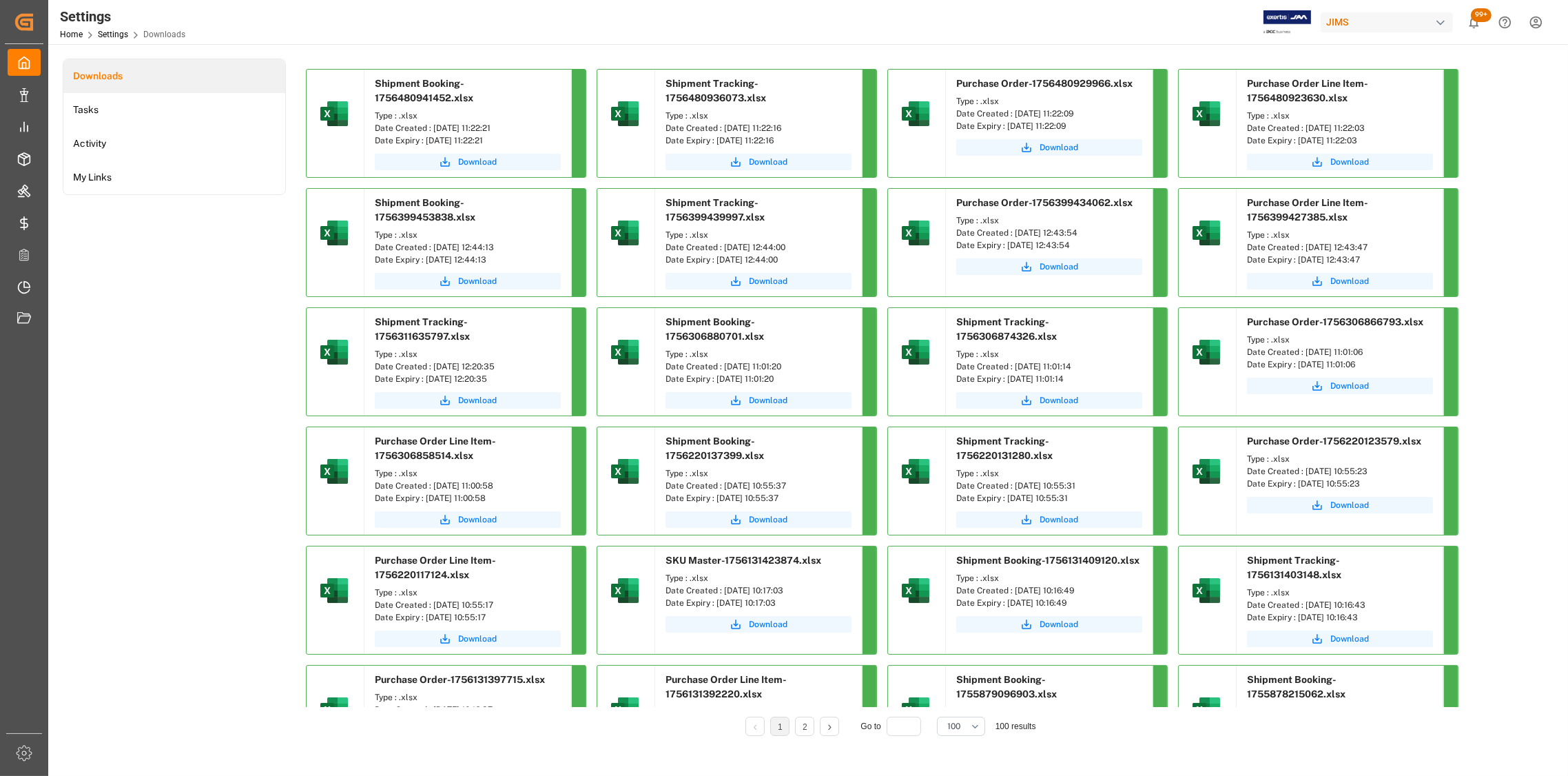
drag, startPoint x: 1101, startPoint y: 112, endPoint x: 1012, endPoint y: 110, distance: 89.0
click at [1012, 110] on div "Date Created : [DATE] 11:22:09" at bounding box center [1048, 113] width 186 height 12
copy div "[DATE] 11:22:09"
drag, startPoint x: 1388, startPoint y: 122, endPoint x: 1305, endPoint y: 129, distance: 83.3
click at [1305, 129] on div "Date Created : [DATE] 11:22:03" at bounding box center [1340, 127] width 186 height 12
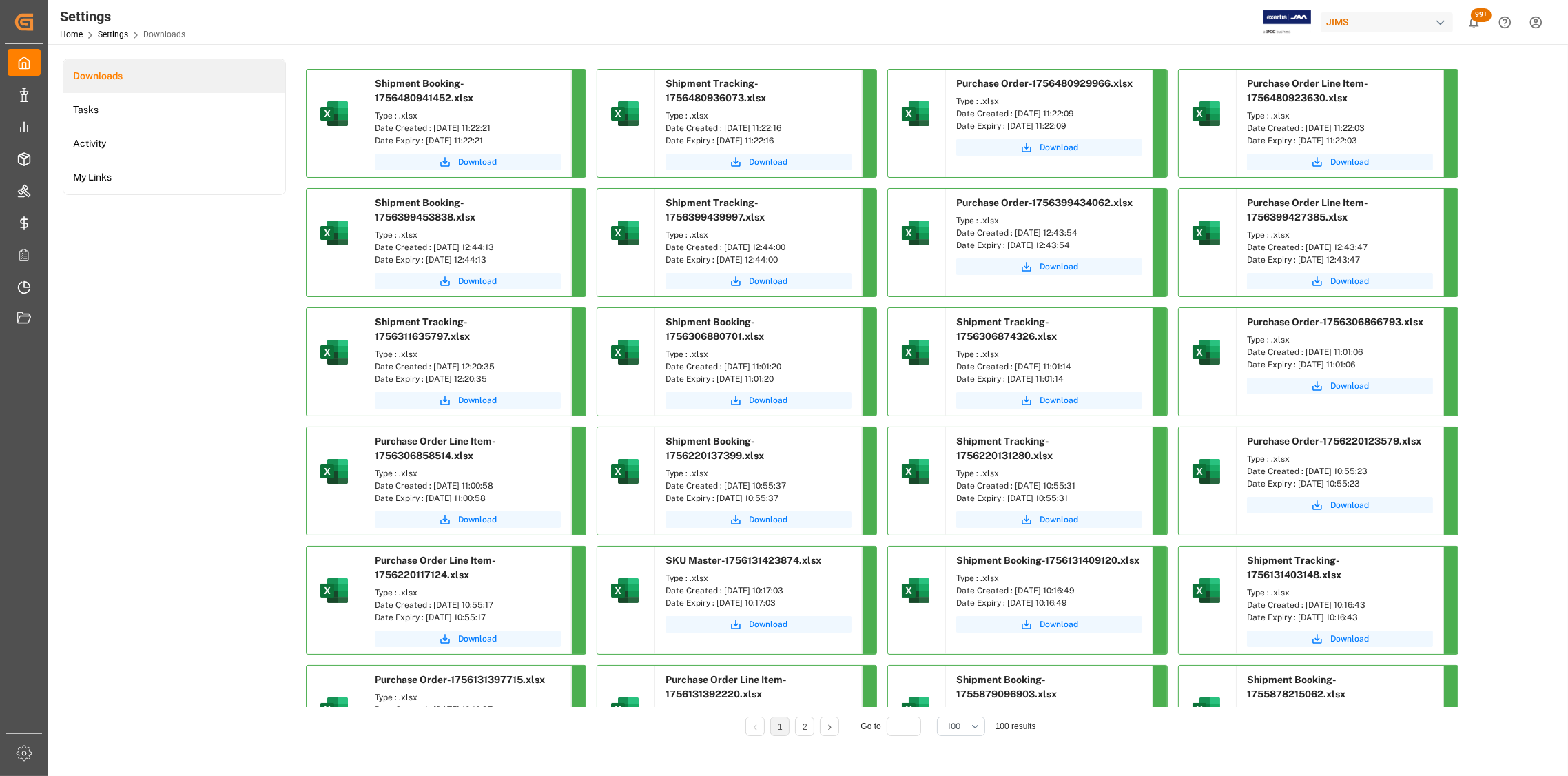
copy div "[DATE] 11:22:03"
